Goal: Task Accomplishment & Management: Manage account settings

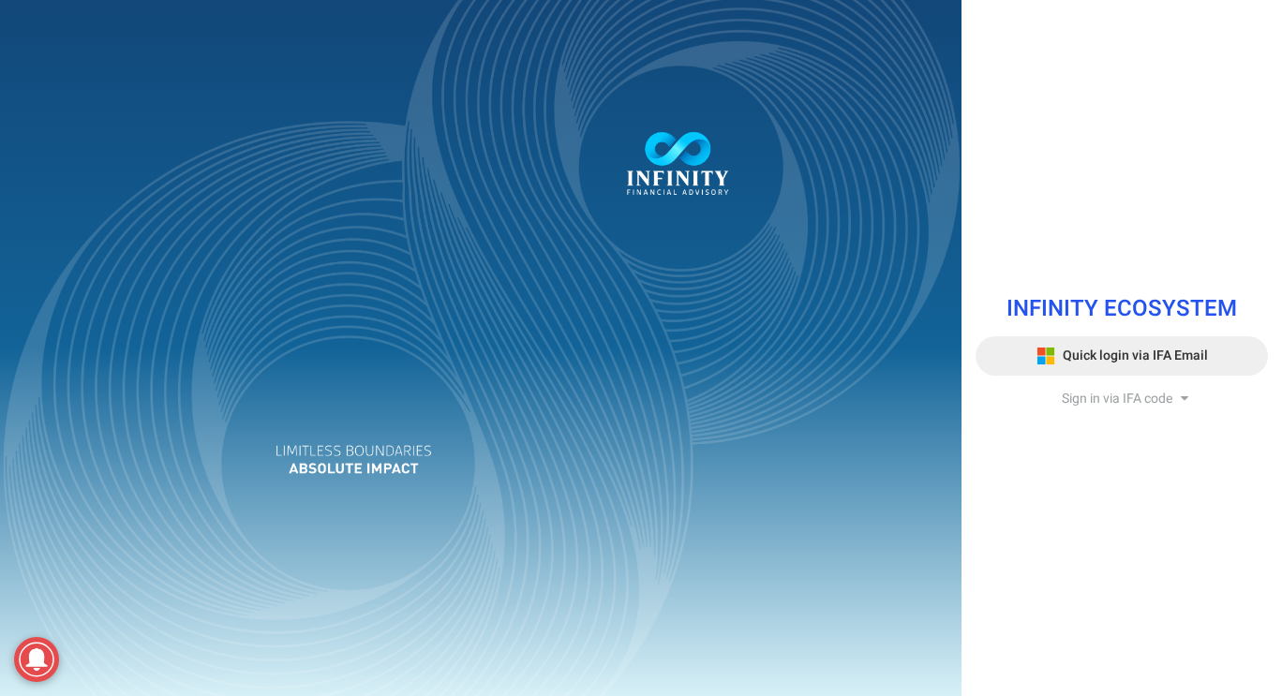
click at [1125, 362] on span "Quick login via IFA Email" at bounding box center [1135, 356] width 145 height 20
click at [1121, 389] on span "Sign in via IFA code" at bounding box center [1117, 399] width 111 height 20
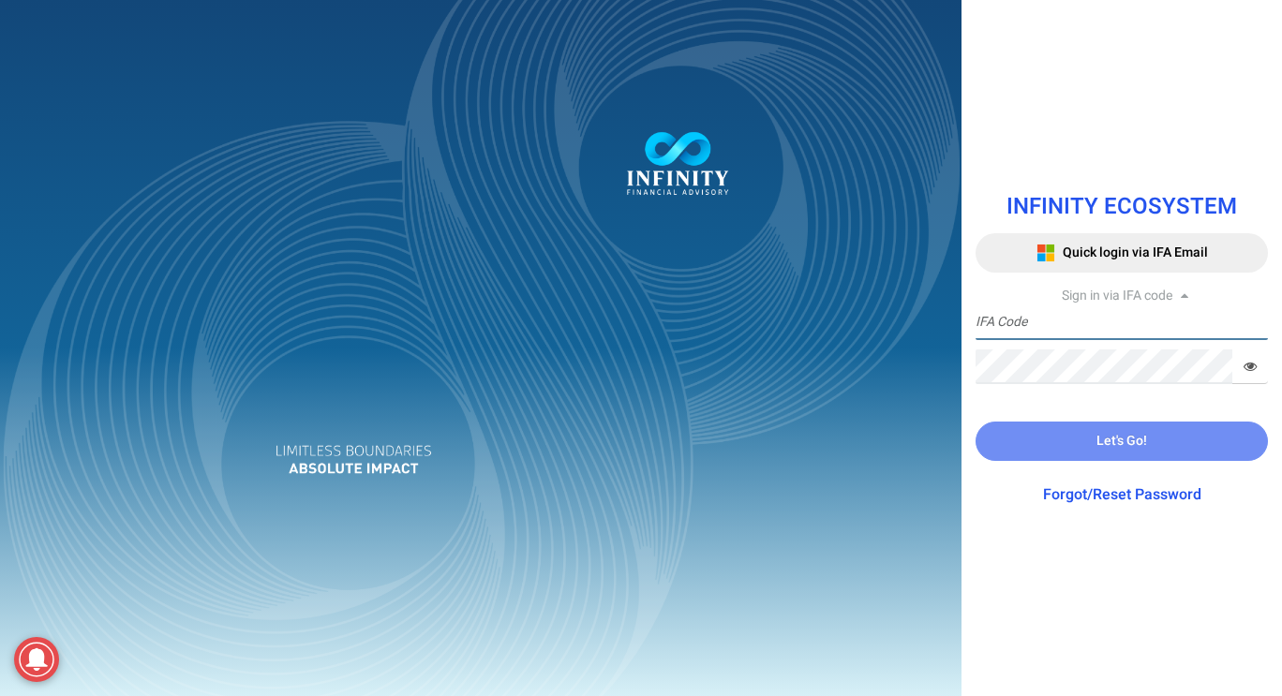
click at [1138, 320] on input "text" at bounding box center [1122, 323] width 292 height 35
click at [1126, 329] on input "text" at bounding box center [1122, 323] width 292 height 35
type input "W"
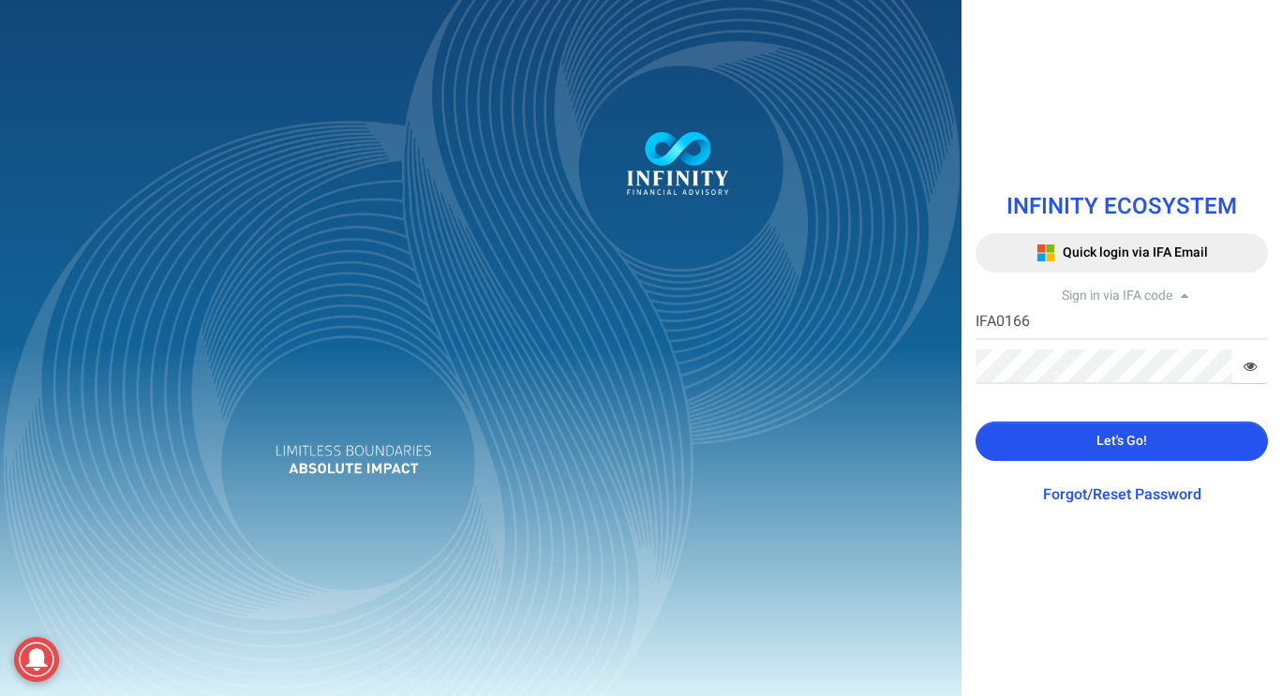
click at [1044, 429] on button "Let's Go!" at bounding box center [1122, 441] width 292 height 39
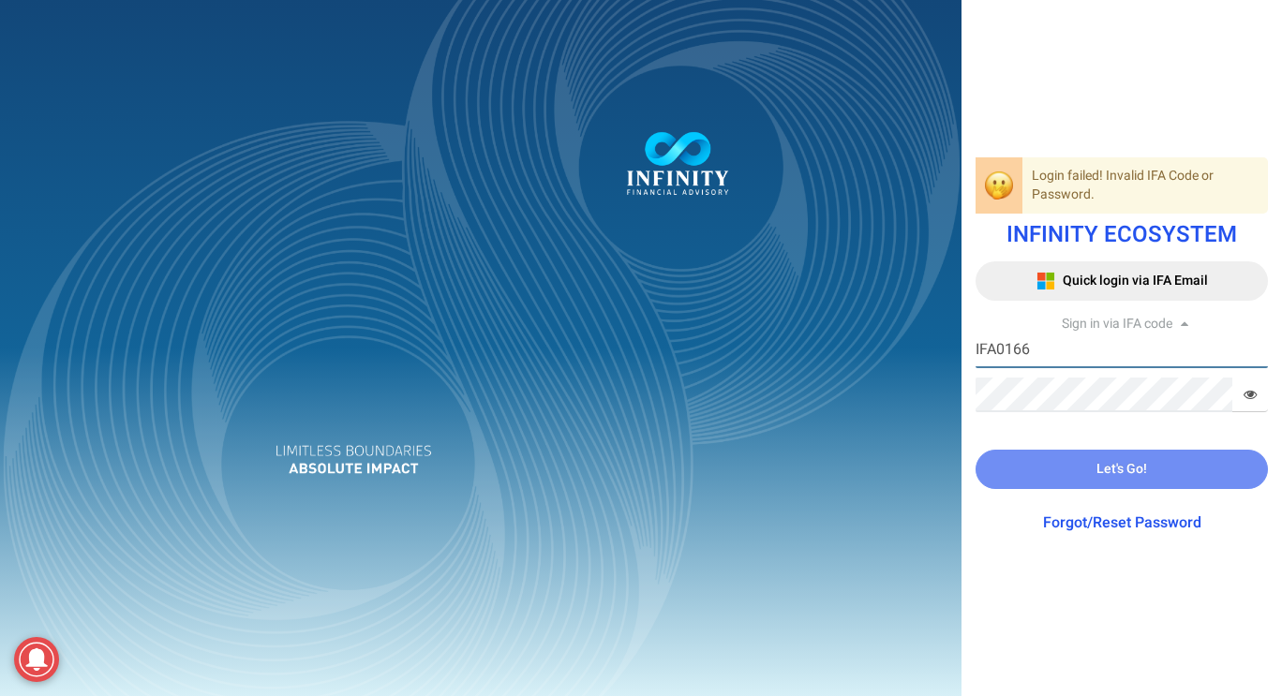
click at [1088, 355] on input "IFA0166" at bounding box center [1122, 351] width 292 height 35
type input "I"
click at [1172, 324] on span "Sign in via IFA code" at bounding box center [1117, 324] width 111 height 20
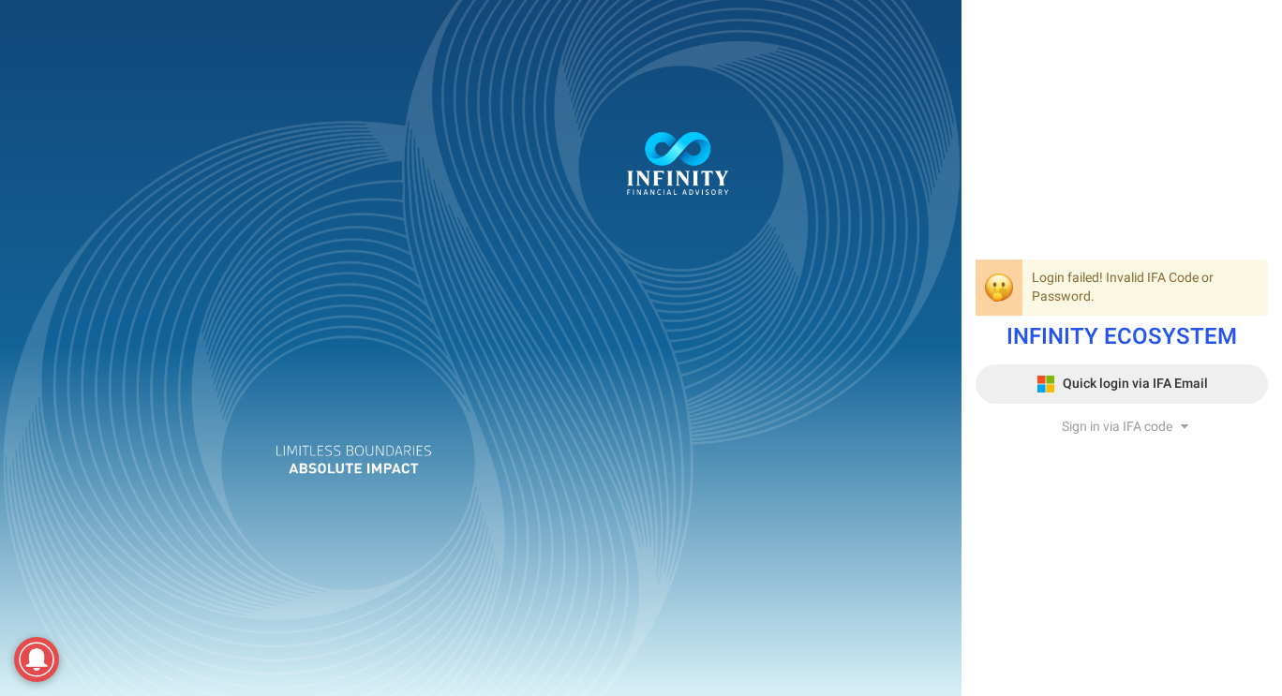
click at [1153, 389] on span "Quick login via IFA Email" at bounding box center [1135, 384] width 145 height 20
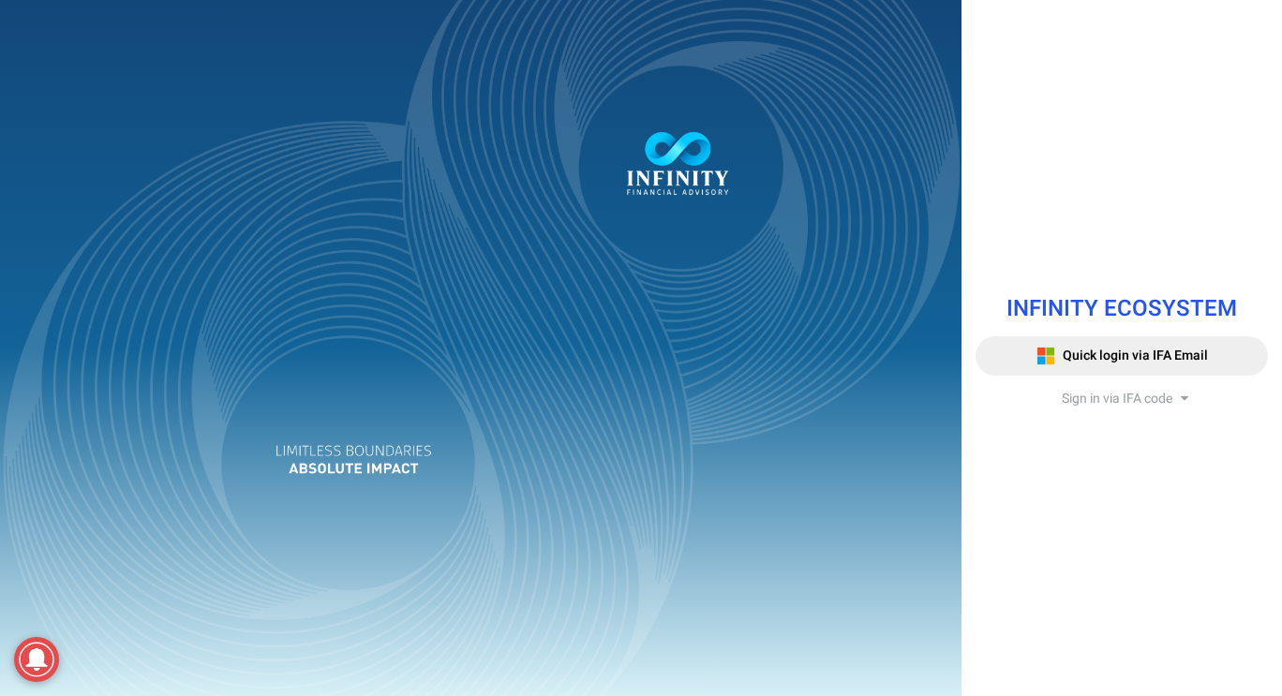
click at [1126, 394] on span "Sign in via IFA code" at bounding box center [1117, 399] width 111 height 20
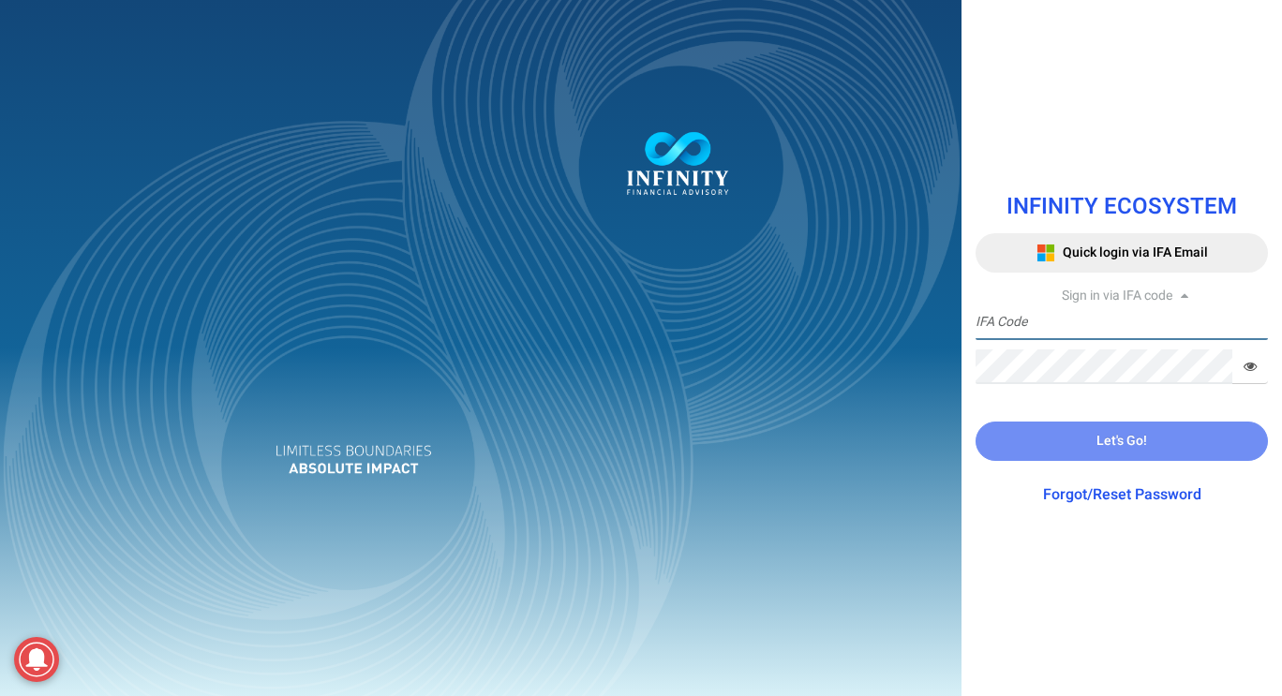
click at [1161, 313] on input "text" at bounding box center [1122, 323] width 292 height 35
type input "W"
click at [1151, 323] on input "WEIQI.TAY@INFINITYFA.CM.SG" at bounding box center [1122, 323] width 292 height 35
type input "WEIQI.TAY@INFINITYFA.C0M.SG"
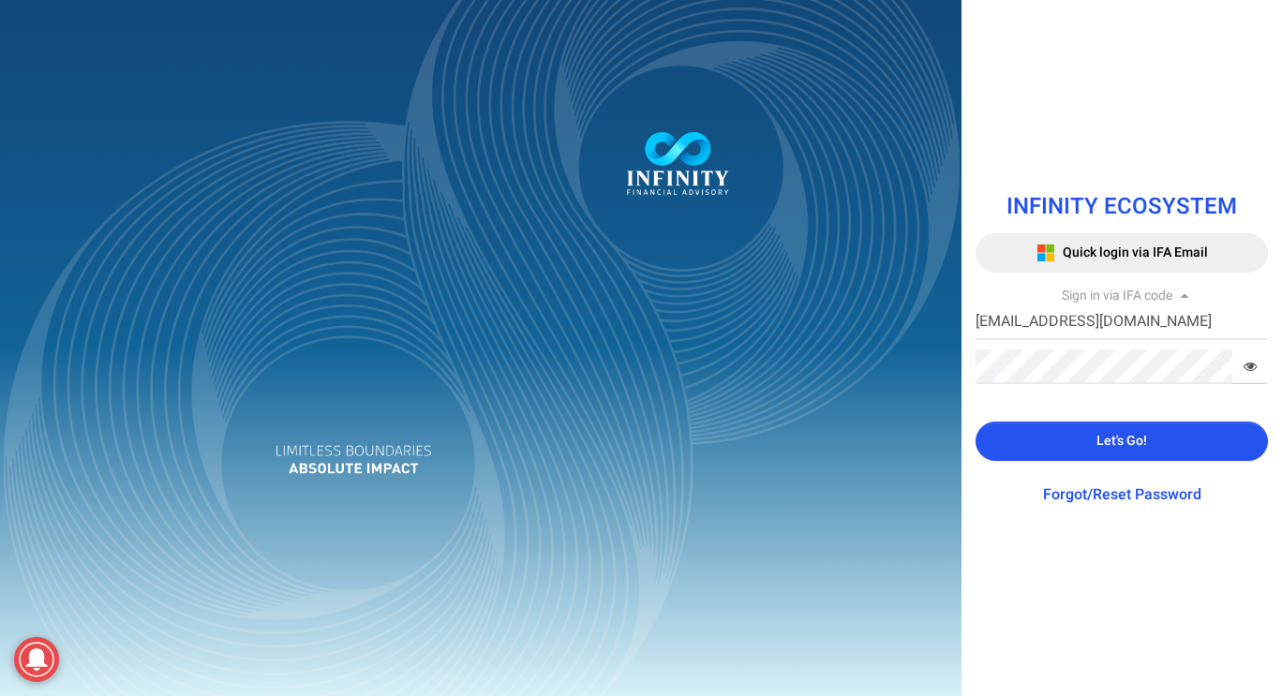
click at [1161, 434] on button "Let's Go!" at bounding box center [1122, 441] width 292 height 39
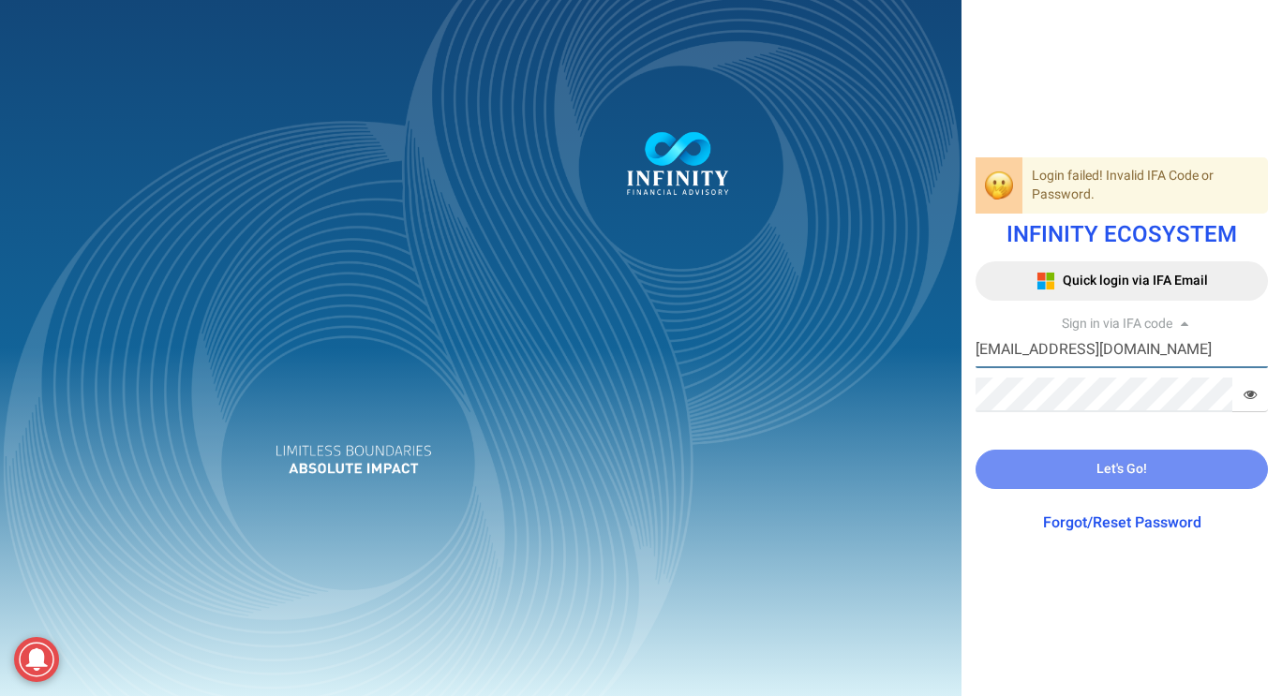
click at [1207, 355] on input "WEIQI.TAY@INFINITYFA.C0M.SG" at bounding box center [1122, 351] width 292 height 35
drag, startPoint x: 1207, startPoint y: 355, endPoint x: 899, endPoint y: 364, distance: 308.5
click at [899, 364] on div "Login failed! Invalid IFA Code or Password. INFINITY ECOSYSTEM Quick login via …" at bounding box center [641, 348] width 1282 height 696
type input "T"
type input "IFA0166"
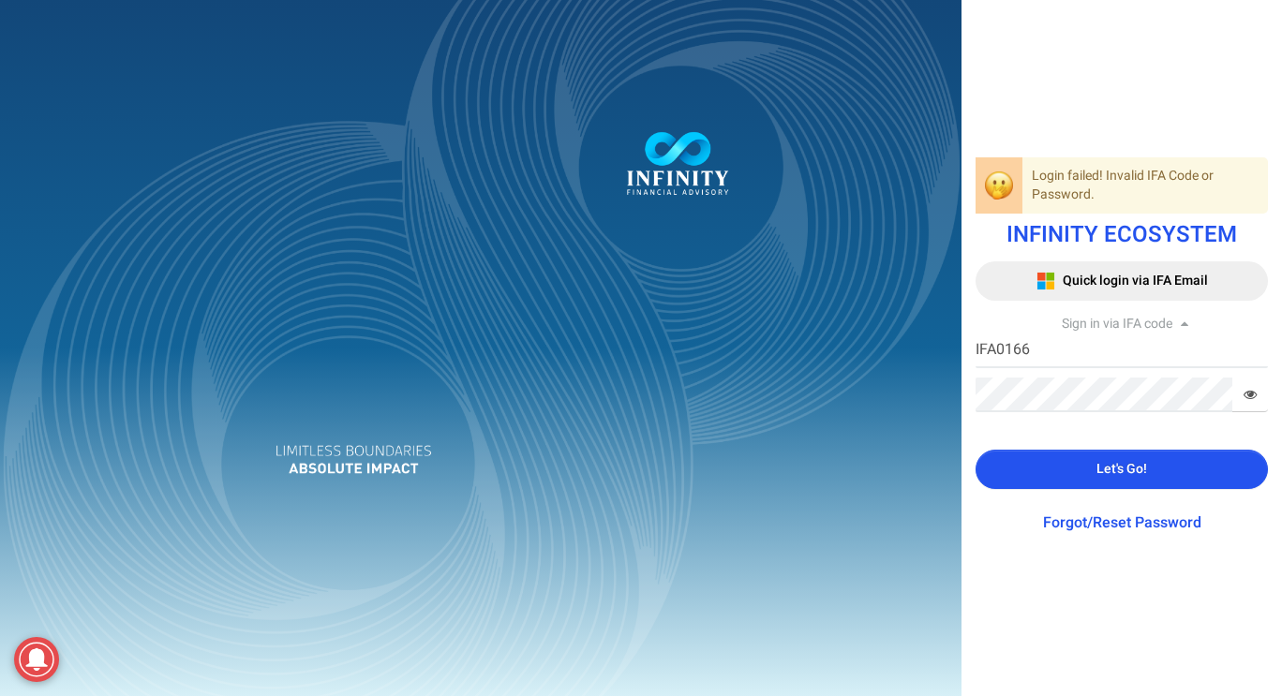
click at [1198, 466] on button "Let's Go!" at bounding box center [1122, 469] width 292 height 39
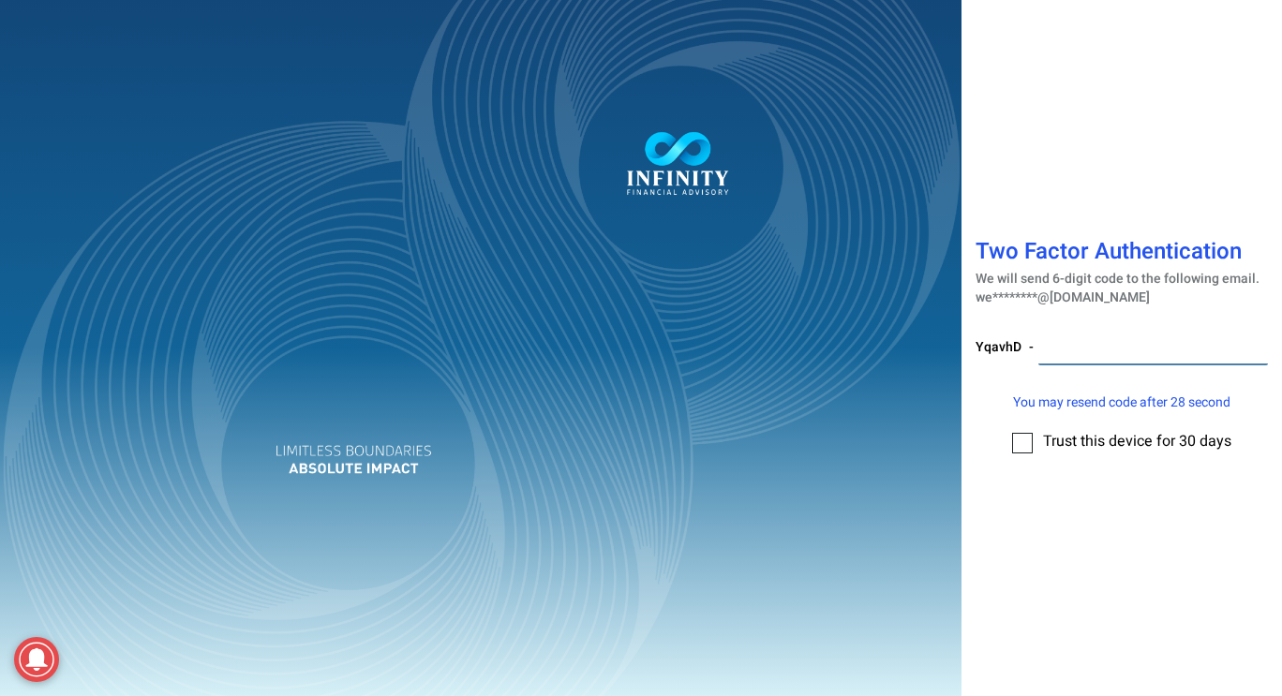
click at [1161, 345] on input "number" at bounding box center [1154, 348] width 230 height 35
drag, startPoint x: 1064, startPoint y: 528, endPoint x: 1044, endPoint y: 528, distance: 19.7
click at [1062, 528] on div "Two Factor Authentication We will send 6-digit code to the following email. we*…" at bounding box center [1122, 348] width 321 height 696
click at [1130, 356] on input "number" at bounding box center [1154, 348] width 230 height 35
type input "398312"
